Goal: Check status: Check status

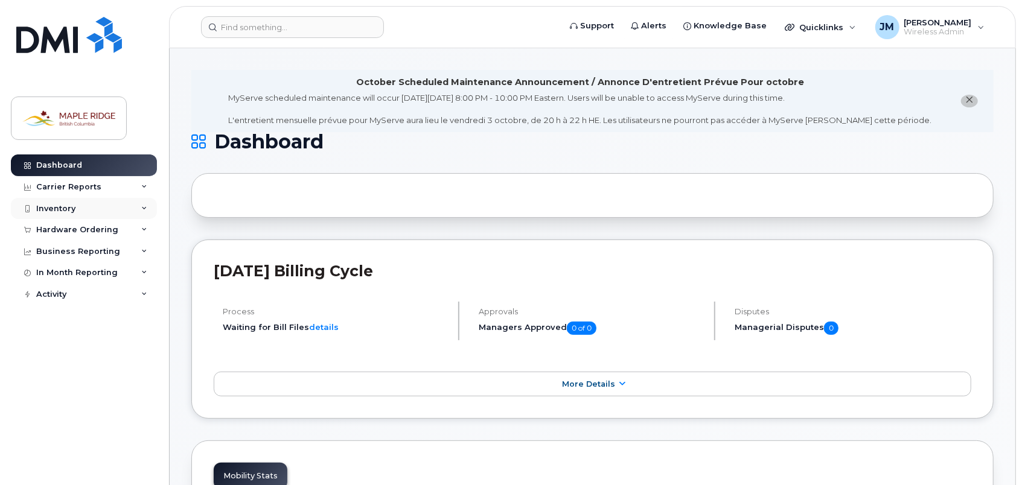
click at [120, 201] on div "Inventory" at bounding box center [84, 209] width 146 height 22
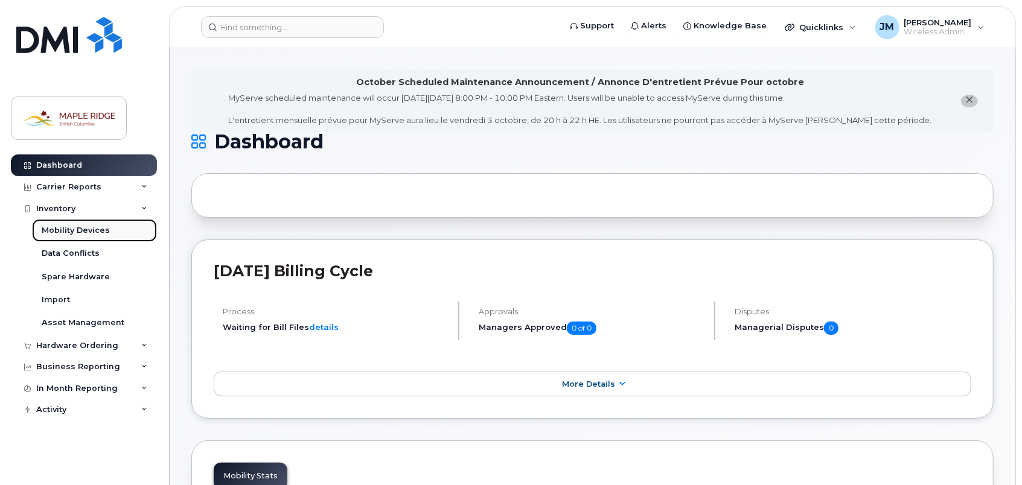
click at [106, 223] on link "Mobility Devices" at bounding box center [94, 230] width 125 height 23
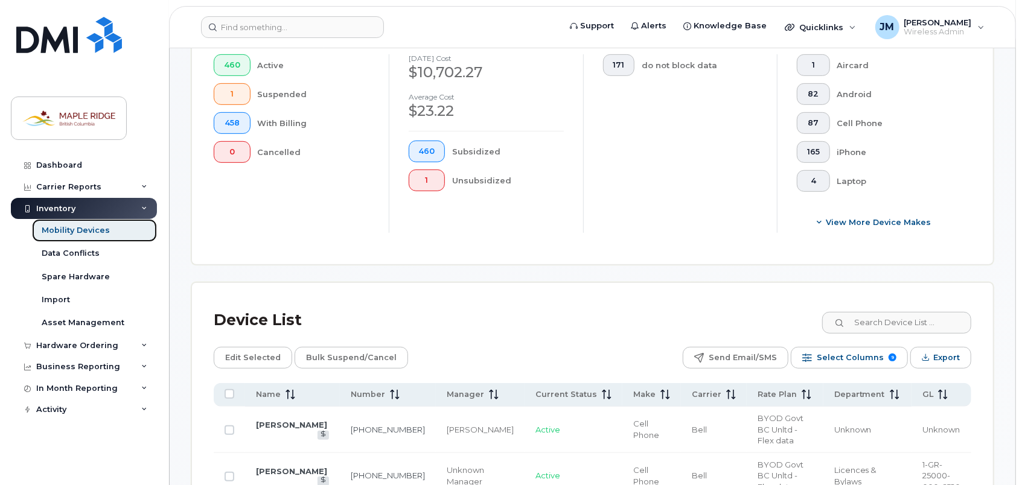
scroll to position [374, 0]
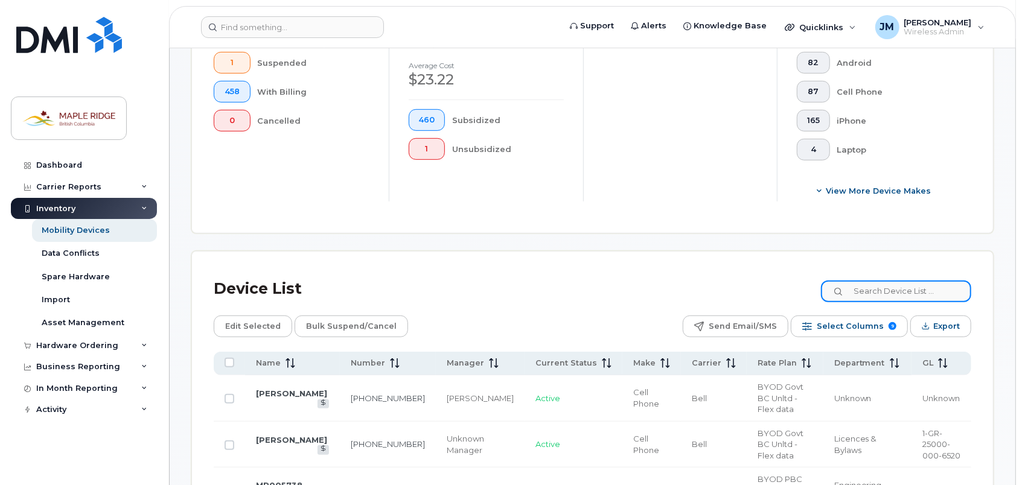
click at [909, 281] on input at bounding box center [896, 292] width 150 height 22
click at [871, 286] on input at bounding box center [896, 292] width 150 height 22
paste input "[PHONE_NUMBER]"
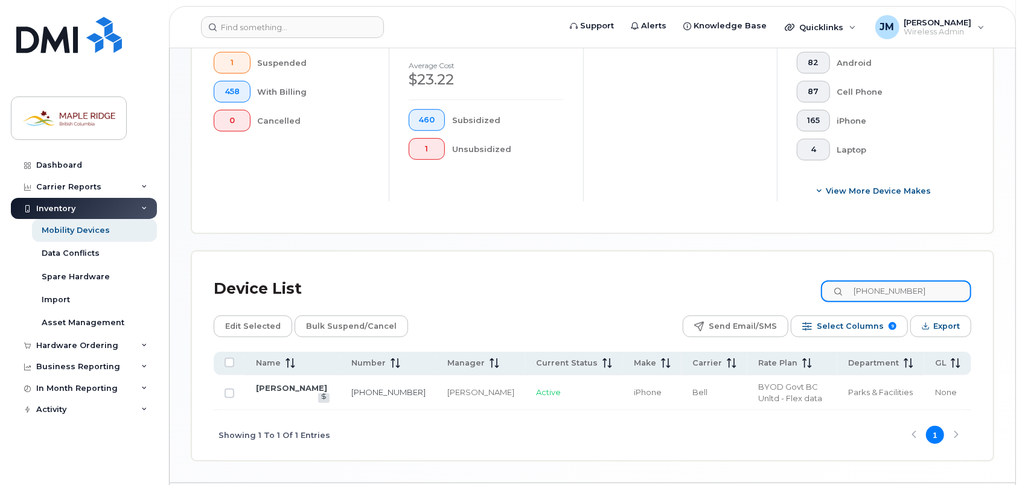
type input "[PHONE_NUMBER]"
copy link "[PERSON_NAME]"
drag, startPoint x: 328, startPoint y: 385, endPoint x: 257, endPoint y: 386, distance: 71.2
click at [257, 386] on td "[PERSON_NAME]" at bounding box center [292, 393] width 95 height 35
